Goal: Task Accomplishment & Management: Use online tool/utility

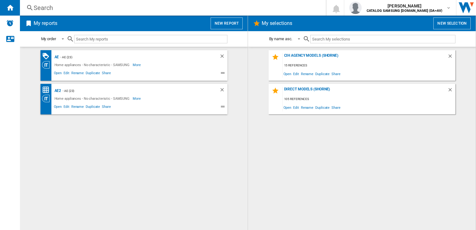
click at [238, 23] on button "New report" at bounding box center [226, 23] width 32 height 12
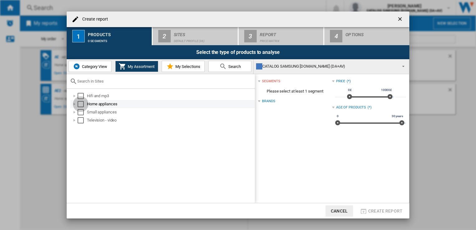
click at [81, 103] on div "Select" at bounding box center [81, 104] width 6 height 6
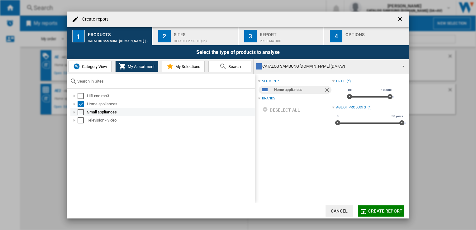
click at [80, 112] on div "Select" at bounding box center [81, 112] width 6 height 6
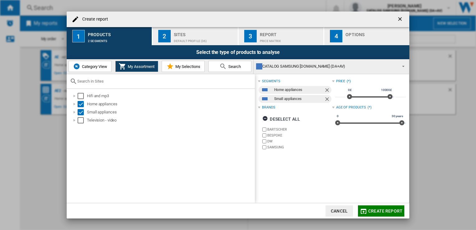
click at [388, 212] on span "Create report" at bounding box center [385, 210] width 34 height 5
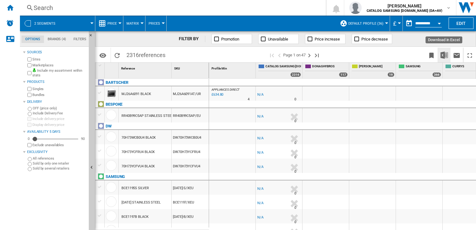
click at [442, 54] on img "Download in Excel" at bounding box center [443, 54] width 7 height 7
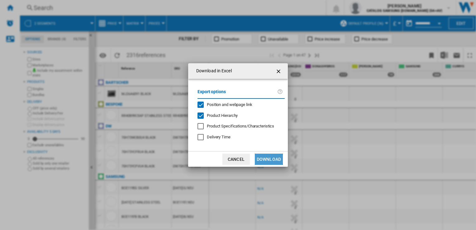
click at [265, 159] on button "Download" at bounding box center [269, 158] width 28 height 11
